Goal: Entertainment & Leisure: Consume media (video, audio)

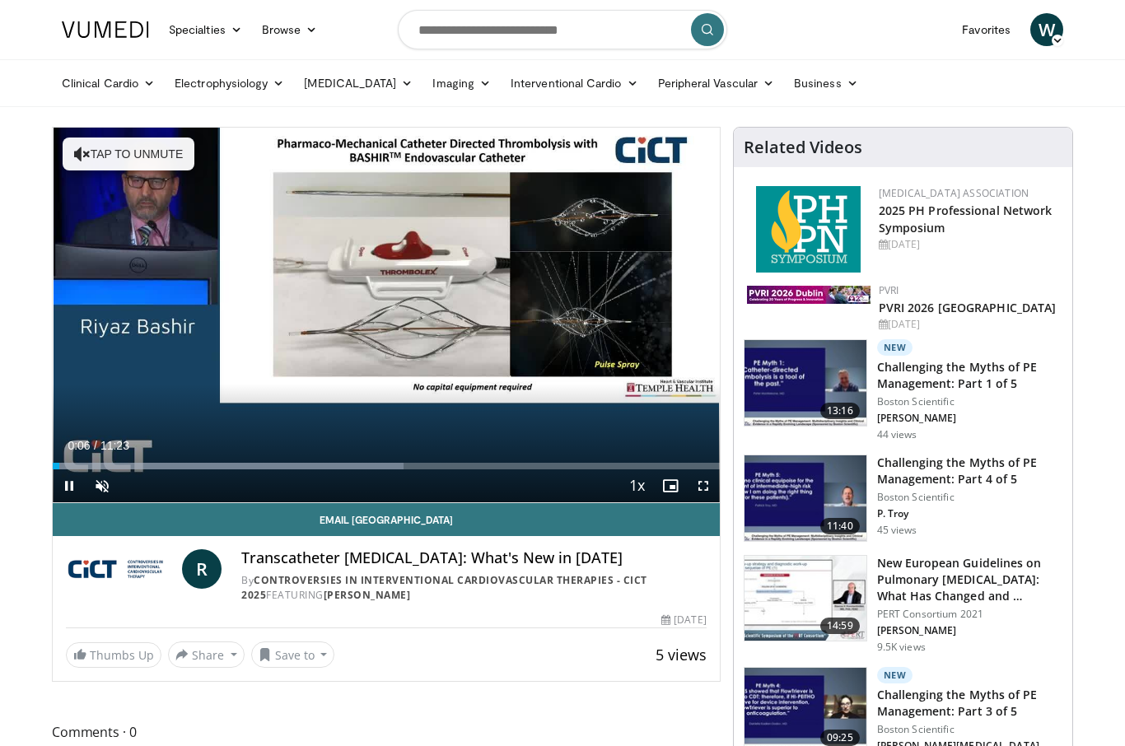
click at [90, 445] on span "0:06" at bounding box center [79, 445] width 22 height 13
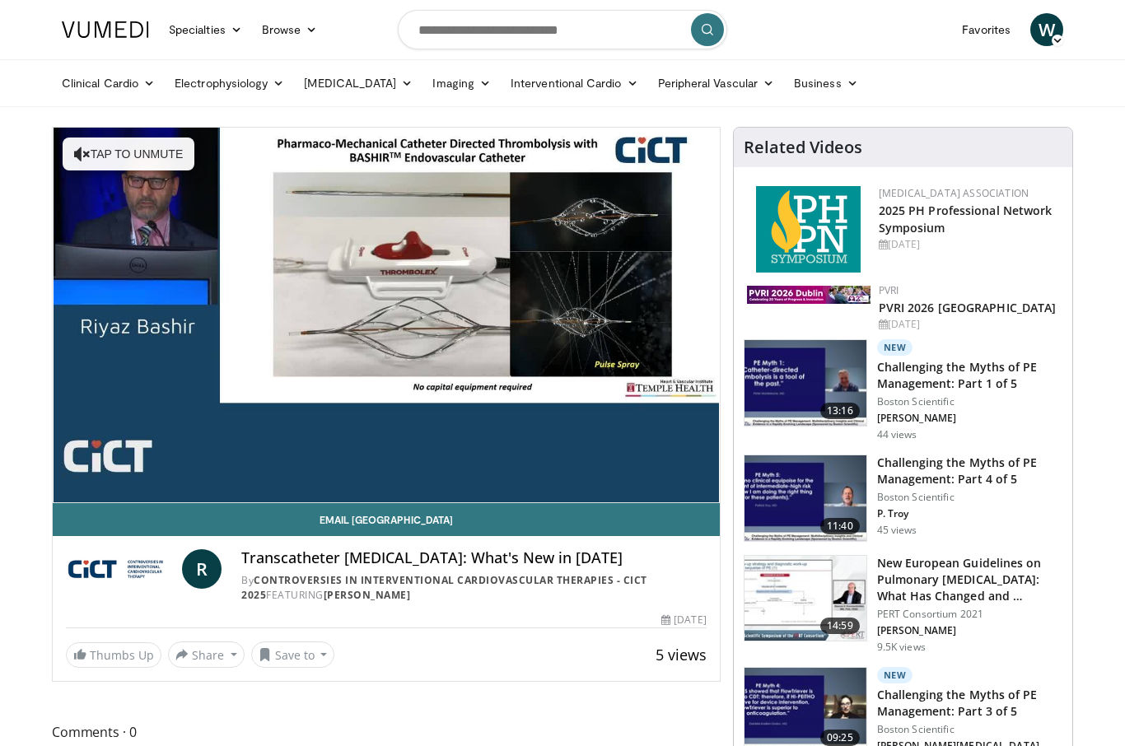
click at [270, 502] on div "Current Time 0:14 / Duration 11:23 Pause Skip Backward Skip Forward Unmute Load…" at bounding box center [386, 518] width 667 height 33
click at [636, 503] on span "Video Player" at bounding box center [637, 519] width 23 height 33
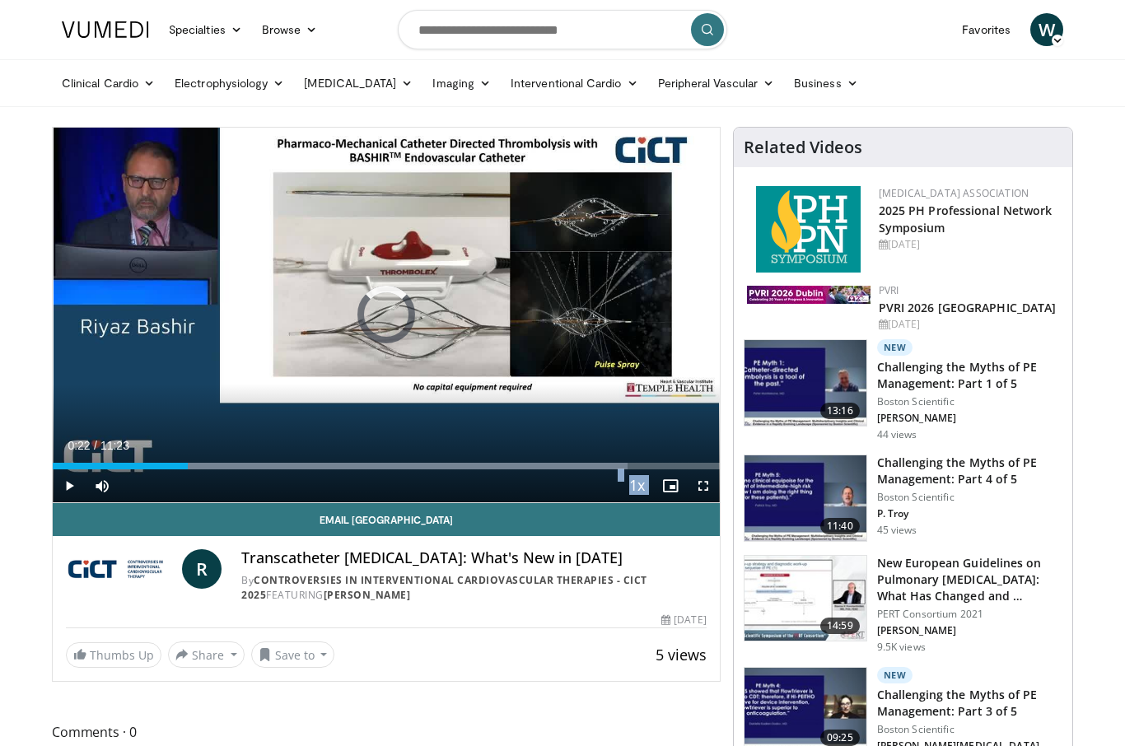
click at [75, 469] on div "Loaded : 86.26%" at bounding box center [340, 466] width 575 height 7
